Goal: Transaction & Acquisition: Purchase product/service

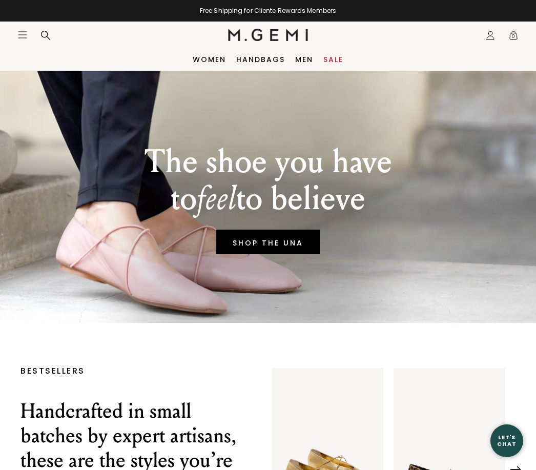
click at [338, 59] on link "Sale" at bounding box center [333, 59] width 20 height 8
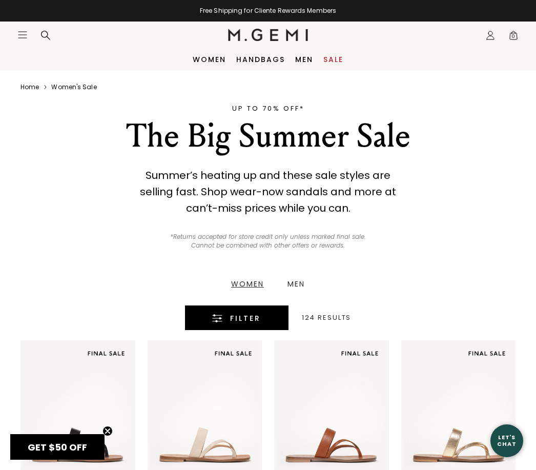
click at [266, 321] on div "Filter" at bounding box center [237, 318] width 72 height 12
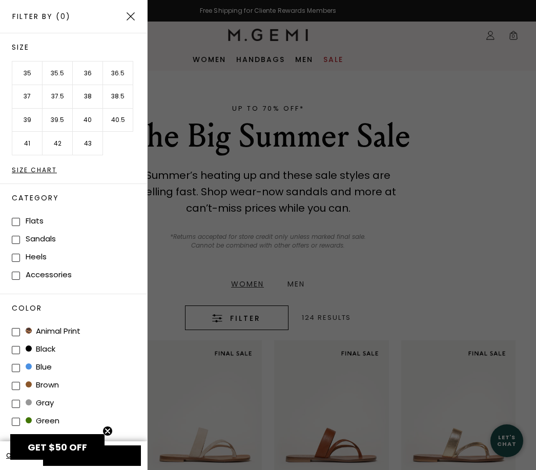
click at [132, 73] on li "36.5" at bounding box center [118, 73] width 30 height 24
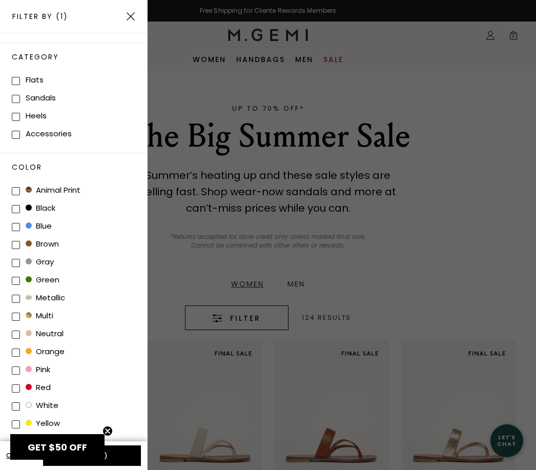
scroll to position [140, 0]
click at [129, 456] on button "Apply (1)" at bounding box center [92, 455] width 98 height 20
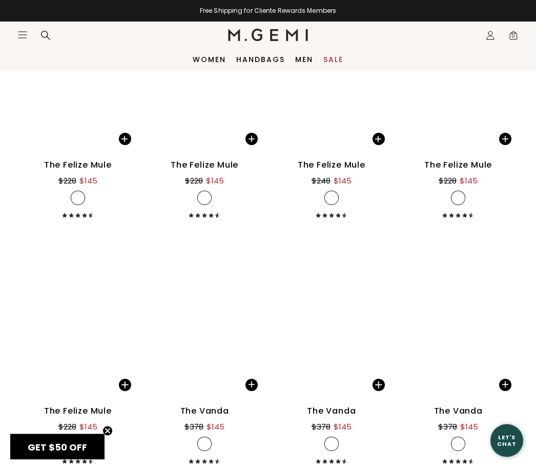
scroll to position [2083, 0]
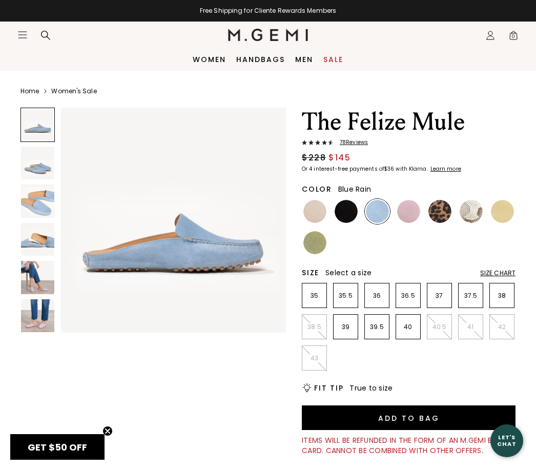
click at [49, 327] on img at bounding box center [37, 315] width 33 height 33
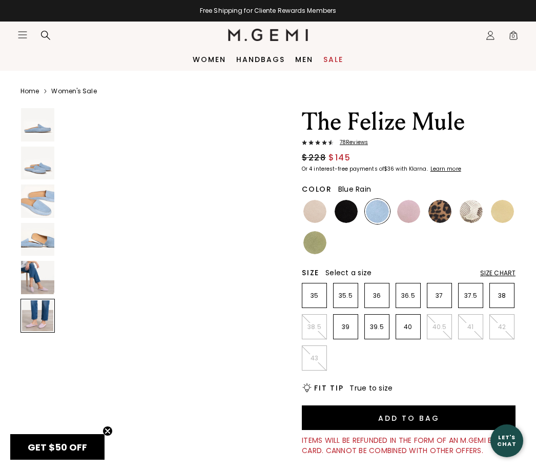
scroll to position [1177, 0]
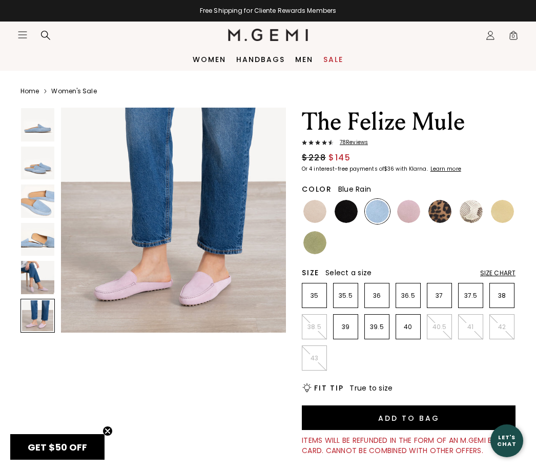
click at [39, 277] on img at bounding box center [37, 277] width 33 height 33
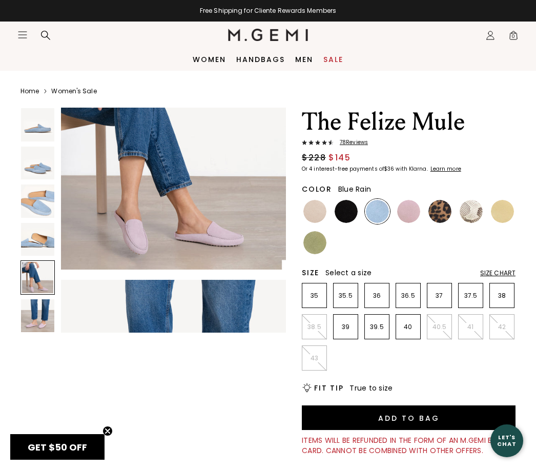
scroll to position [942, 0]
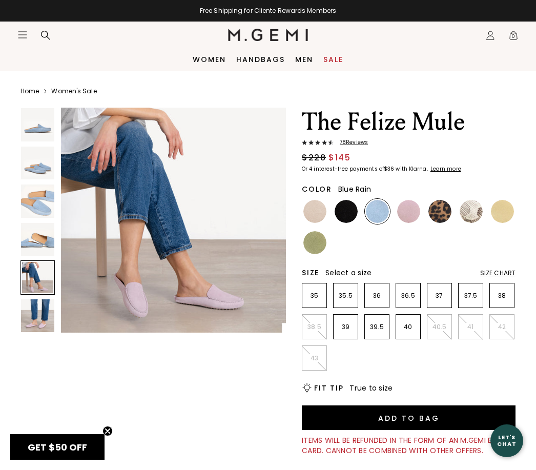
click at [37, 241] on img at bounding box center [37, 239] width 33 height 33
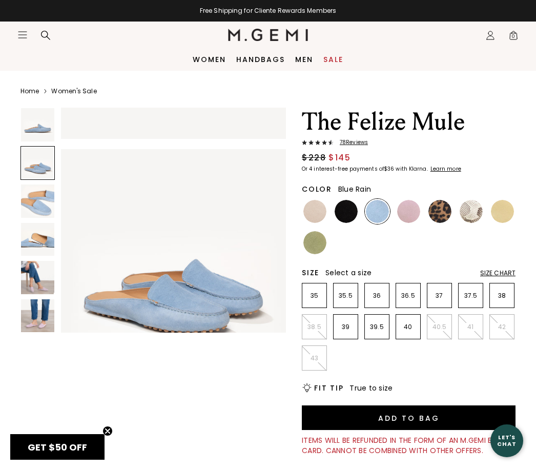
scroll to position [192, 0]
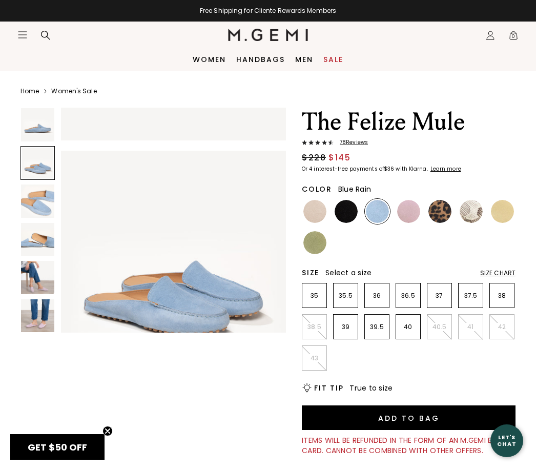
click at [358, 141] on span "78 Review s" at bounding box center [351, 142] width 34 height 6
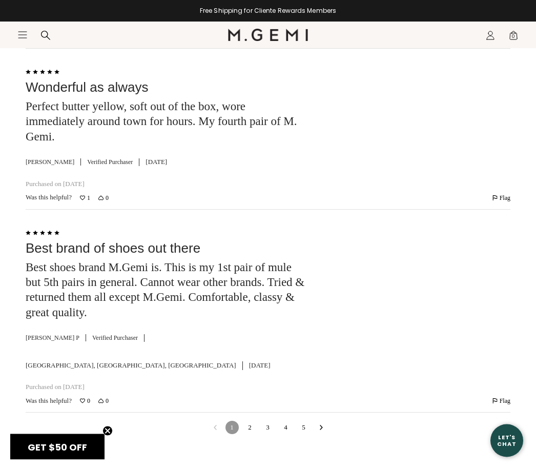
scroll to position [3167, 0]
click at [253, 421] on link "2" at bounding box center [249, 427] width 13 height 13
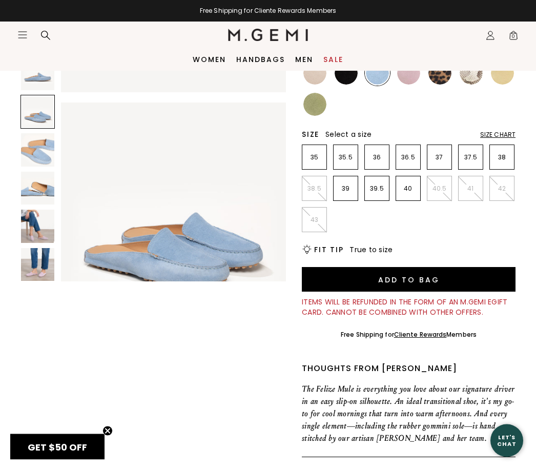
scroll to position [0, 0]
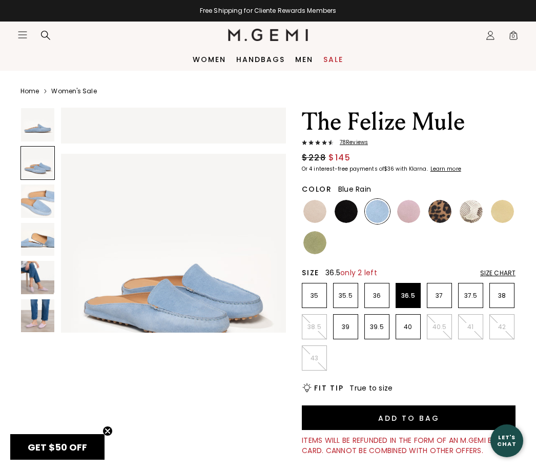
click at [408, 300] on li "36.5" at bounding box center [408, 295] width 25 height 25
click at [311, 221] on img at bounding box center [314, 211] width 23 height 23
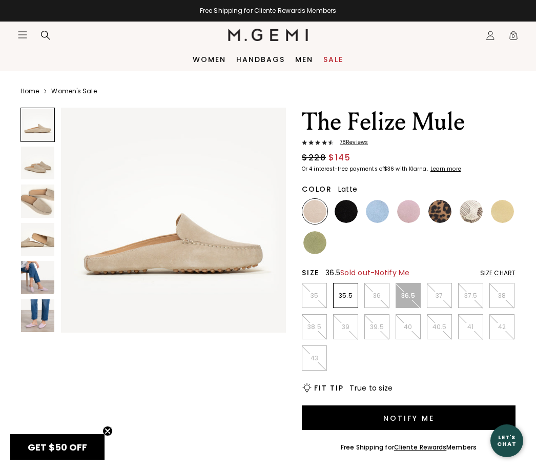
click at [349, 222] on img at bounding box center [346, 211] width 23 height 23
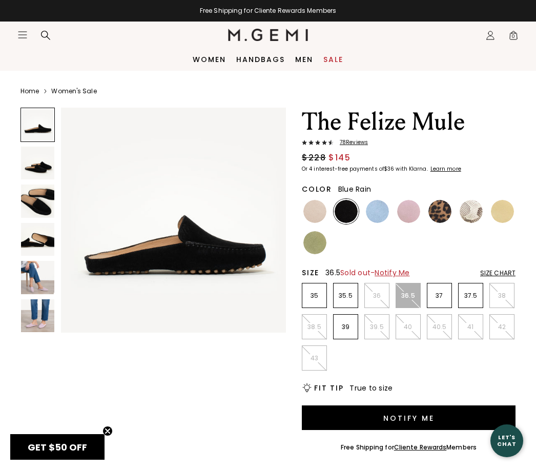
click at [374, 221] on img at bounding box center [377, 211] width 23 height 23
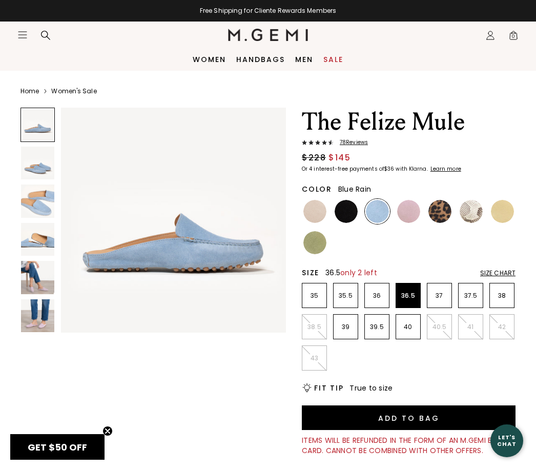
click at [45, 324] on img at bounding box center [37, 315] width 33 height 33
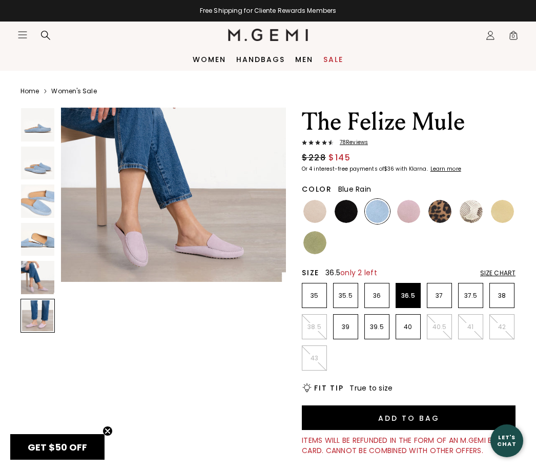
scroll to position [1177, 0]
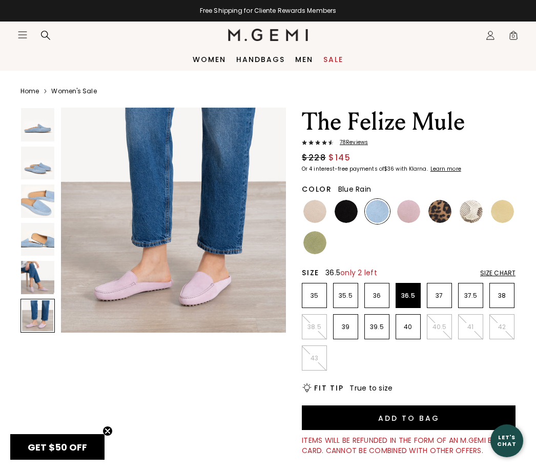
click at [45, 288] on img at bounding box center [37, 277] width 33 height 33
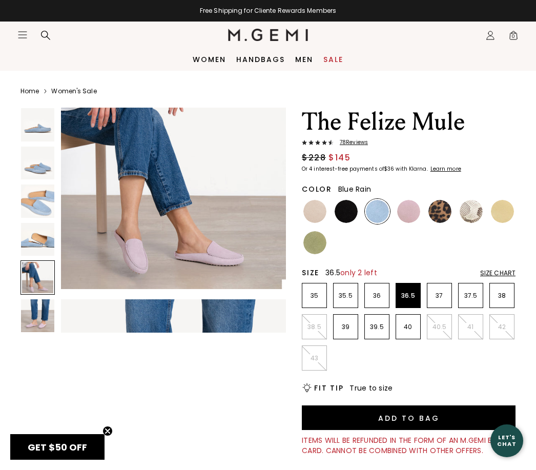
scroll to position [942, 0]
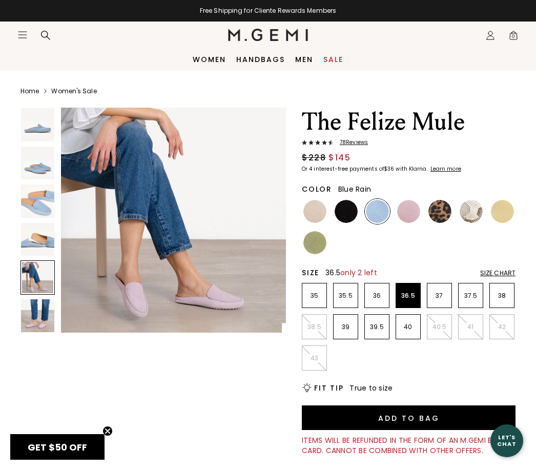
click at [45, 250] on img at bounding box center [37, 239] width 33 height 33
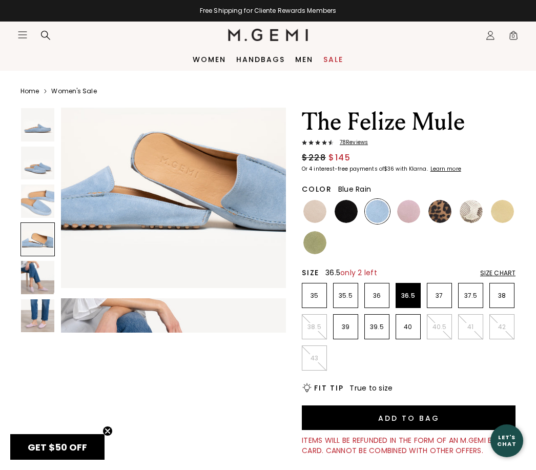
scroll to position [706, 0]
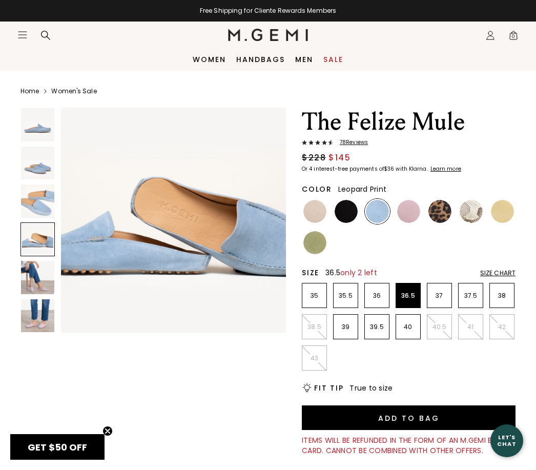
click at [437, 220] on img at bounding box center [439, 211] width 23 height 23
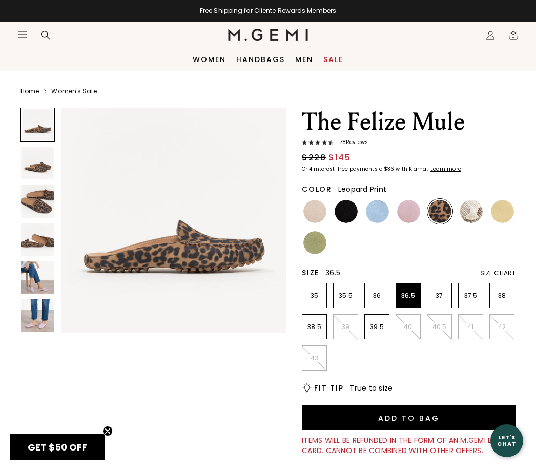
click at [48, 206] on img at bounding box center [37, 200] width 33 height 33
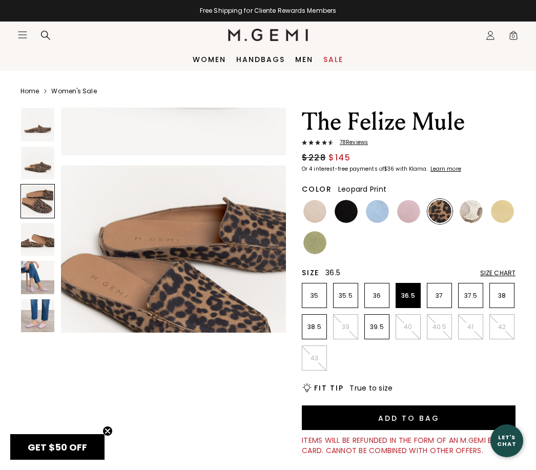
scroll to position [471, 0]
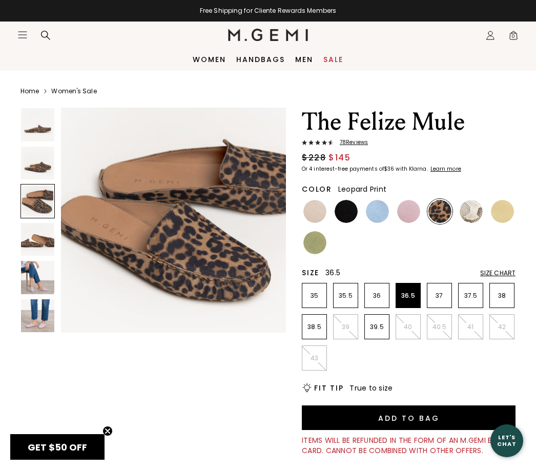
click at [478, 207] on img at bounding box center [471, 211] width 23 height 23
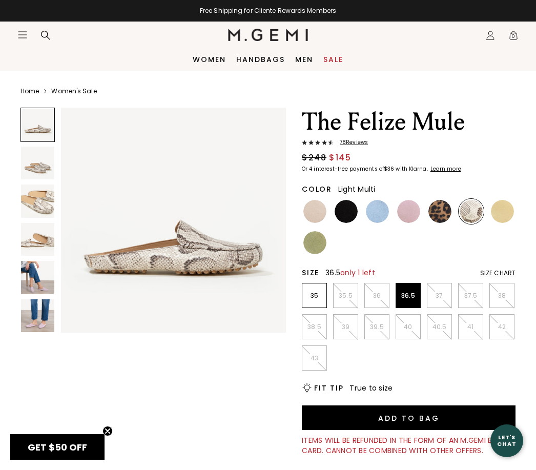
click at [44, 243] on img at bounding box center [37, 239] width 33 height 33
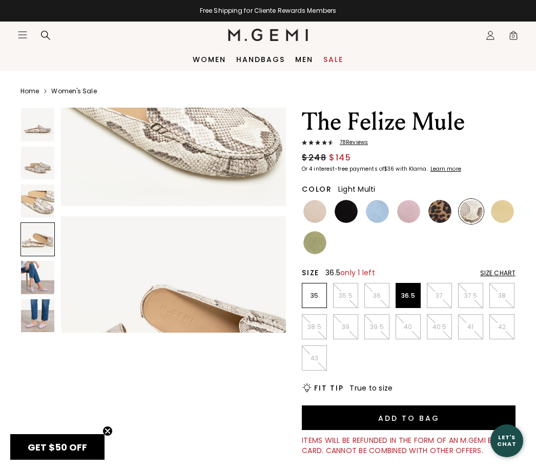
scroll to position [706, 0]
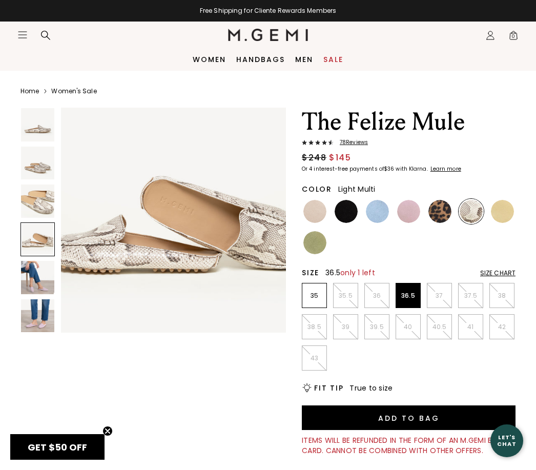
click at [35, 206] on img at bounding box center [37, 200] width 33 height 33
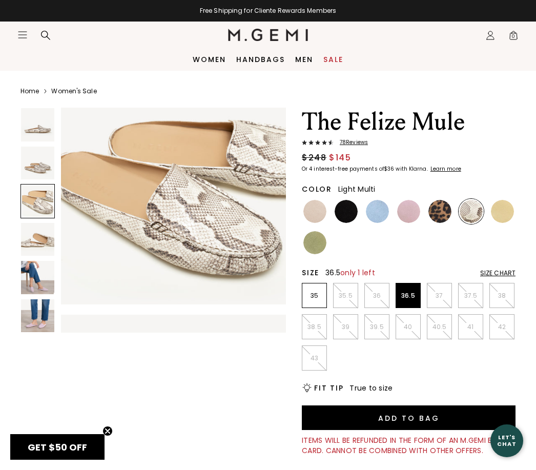
scroll to position [471, 0]
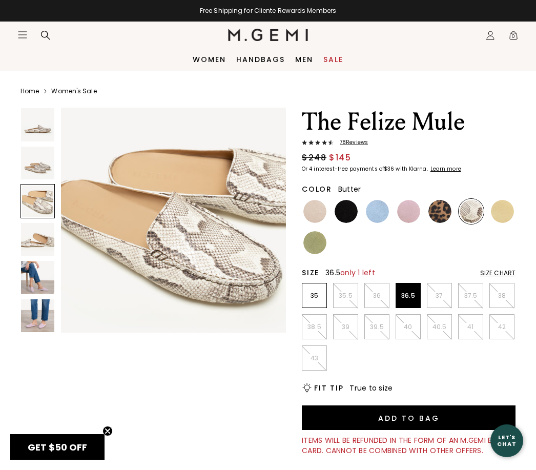
click at [495, 222] on div at bounding box center [502, 211] width 25 height 25
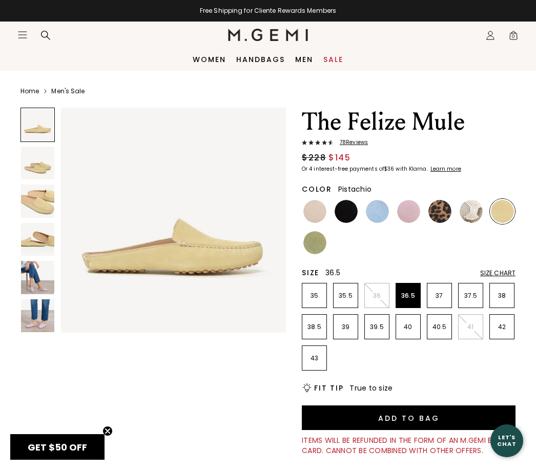
click at [313, 251] on img at bounding box center [314, 242] width 23 height 23
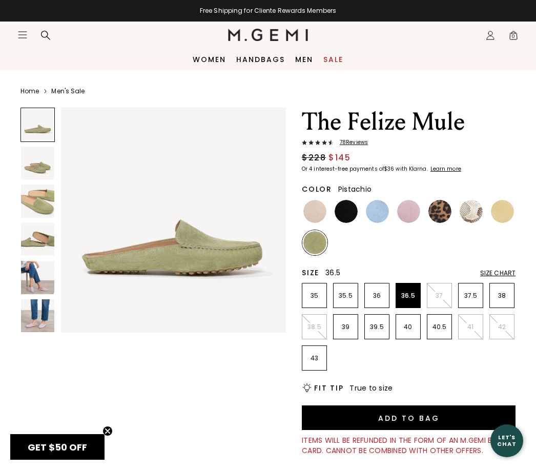
click at [382, 208] on img at bounding box center [377, 211] width 23 height 23
